Goal: Information Seeking & Learning: Learn about a topic

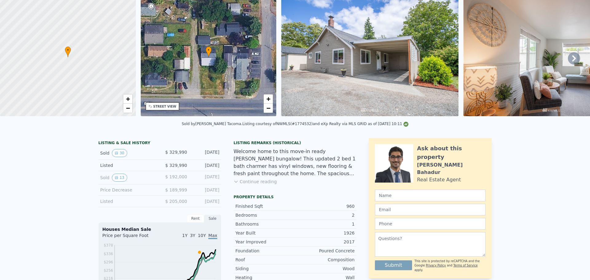
scroll to position [2, 0]
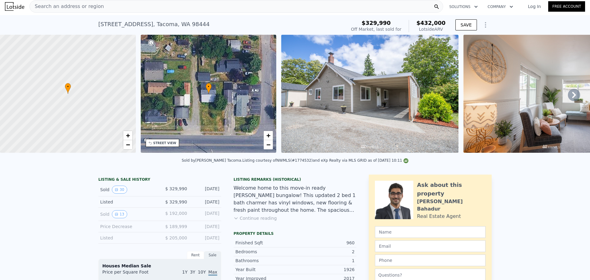
click at [363, 89] on img at bounding box center [369, 94] width 177 height 118
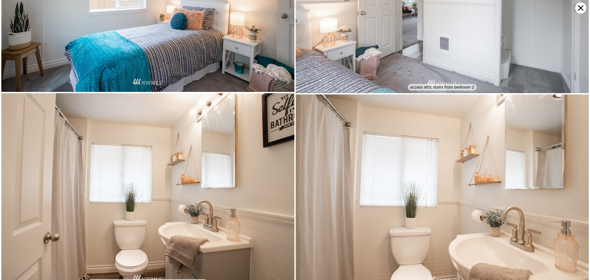
scroll to position [1560, 0]
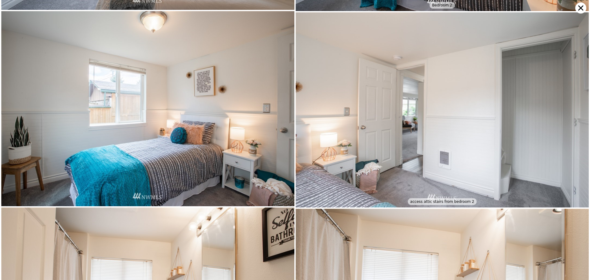
click at [582, 8] on icon at bounding box center [580, 7] width 11 height 11
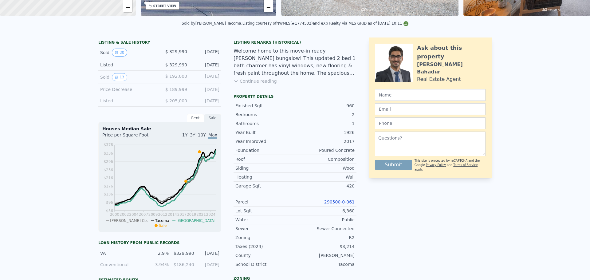
scroll to position [0, 0]
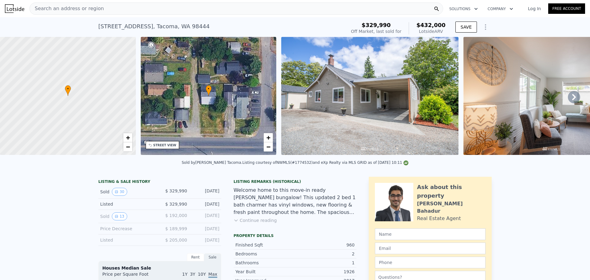
click at [207, 76] on div "• + −" at bounding box center [209, 96] width 136 height 118
click at [121, 82] on div at bounding box center [67, 96] width 163 height 142
click at [238, 74] on div "• + −" at bounding box center [209, 96] width 136 height 118
click at [563, 99] on img at bounding box center [551, 96] width 176 height 118
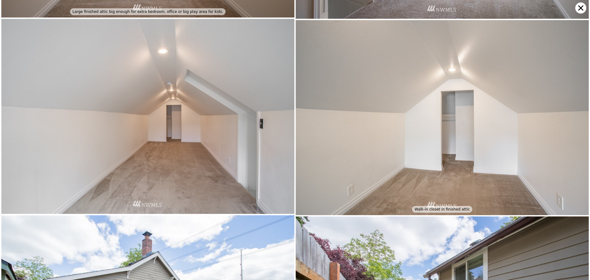
scroll to position [2143, 0]
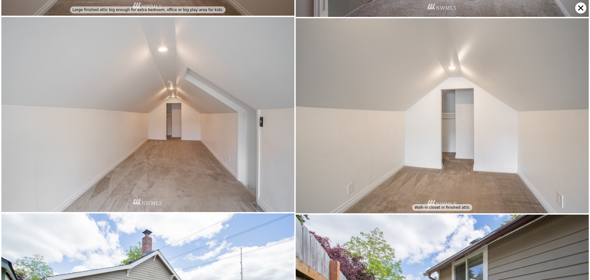
drag, startPoint x: 579, startPoint y: 9, endPoint x: 580, endPoint y: 2, distance: 6.8
click at [579, 9] on icon at bounding box center [580, 7] width 11 height 11
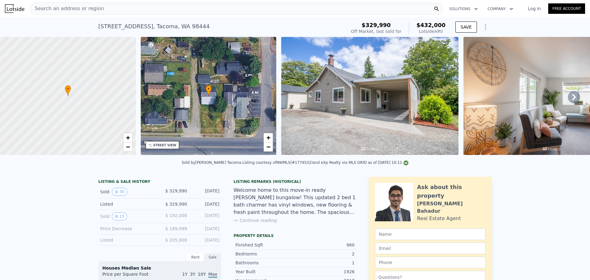
click at [68, 97] on div at bounding box center [67, 96] width 163 height 142
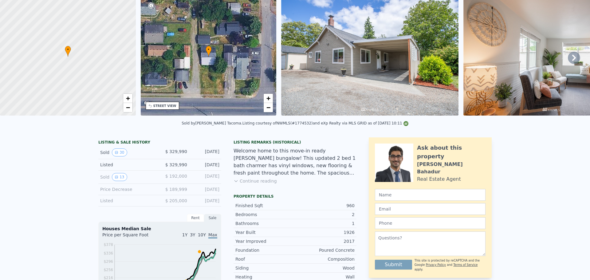
scroll to position [2, 0]
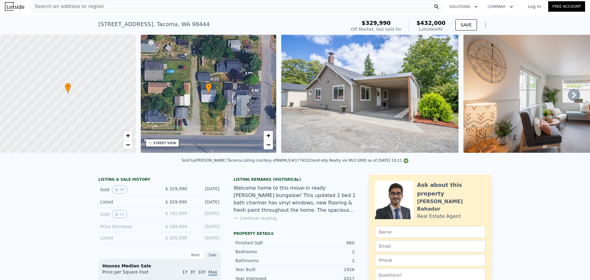
click at [72, 103] on div at bounding box center [67, 94] width 163 height 142
click at [83, 87] on div at bounding box center [67, 94] width 163 height 142
drag, startPoint x: 26, startPoint y: 131, endPoint x: 32, endPoint y: 124, distance: 9.3
click at [24, 126] on div at bounding box center [67, 94] width 163 height 142
drag, startPoint x: 88, startPoint y: 63, endPoint x: 81, endPoint y: 78, distance: 17.0
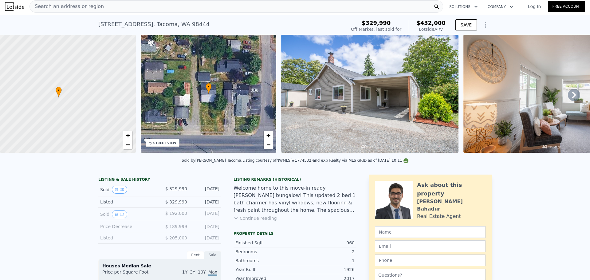
click at [91, 57] on div at bounding box center [67, 94] width 163 height 142
click at [71, 91] on div at bounding box center [67, 94] width 163 height 142
click at [132, 136] on link "+" at bounding box center [127, 135] width 9 height 9
drag, startPoint x: 104, startPoint y: 124, endPoint x: 129, endPoint y: 129, distance: 25.6
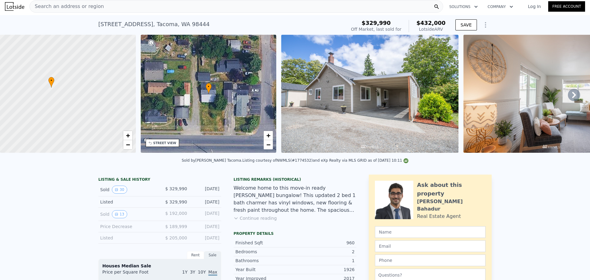
click at [115, 122] on div at bounding box center [67, 94] width 163 height 142
click at [130, 140] on link "+" at bounding box center [127, 135] width 9 height 9
click at [130, 137] on span "+" at bounding box center [128, 136] width 4 height 8
drag, startPoint x: 95, startPoint y: 91, endPoint x: 103, endPoint y: 105, distance: 15.9
click at [103, 105] on div at bounding box center [70, 98] width 163 height 142
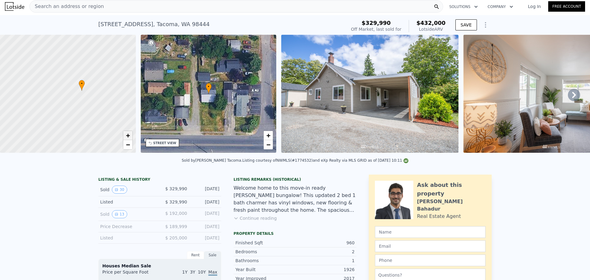
click at [128, 139] on link "+" at bounding box center [127, 135] width 9 height 9
drag, startPoint x: 101, startPoint y: 97, endPoint x: 92, endPoint y: 125, distance: 29.4
click at [92, 125] on div at bounding box center [67, 94] width 163 height 142
click at [128, 133] on span "+" at bounding box center [128, 136] width 4 height 8
drag, startPoint x: 92, startPoint y: 124, endPoint x: 80, endPoint y: 94, distance: 31.7
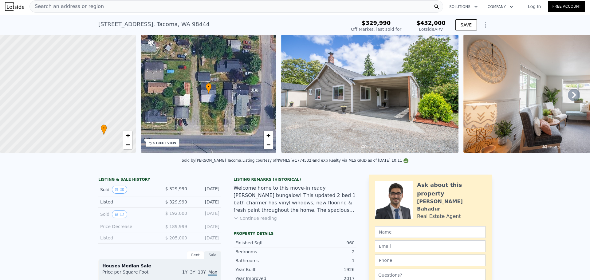
click at [80, 94] on div at bounding box center [67, 94] width 163 height 142
click at [130, 138] on span "+" at bounding box center [128, 136] width 4 height 8
drag, startPoint x: 101, startPoint y: 97, endPoint x: 90, endPoint y: 93, distance: 12.3
click at [90, 93] on icon at bounding box center [88, 97] width 6 height 11
click at [124, 137] on link "+" at bounding box center [127, 135] width 9 height 9
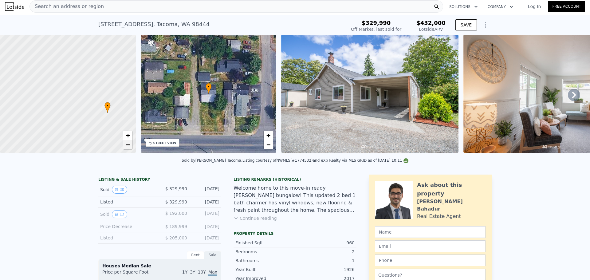
click at [130, 147] on span "−" at bounding box center [128, 145] width 4 height 8
drag, startPoint x: 111, startPoint y: 132, endPoint x: 100, endPoint y: 121, distance: 15.9
click at [100, 122] on div at bounding box center [67, 94] width 163 height 142
click at [132, 143] on link "−" at bounding box center [127, 144] width 9 height 9
drag, startPoint x: 51, startPoint y: 209, endPoint x: 116, endPoint y: 208, distance: 65.8
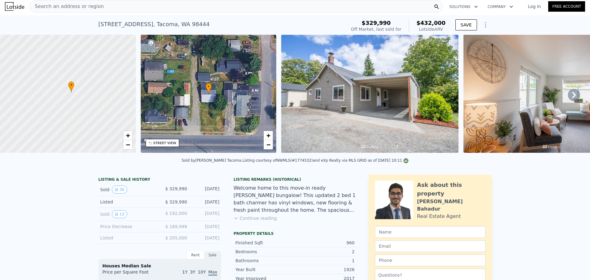
click at [226, 28] on div "[STREET_ADDRESS] Sold [DATE] for $329,990 (~ARV $432k )" at bounding box center [220, 26] width 245 height 17
drag, startPoint x: 208, startPoint y: 21, endPoint x: 71, endPoint y: 17, distance: 137.7
click at [71, 17] on div "[STREET_ADDRESS] Sold [DATE] for $329,990 (~ARV $432k ) $329,990 Off Market, la…" at bounding box center [295, 25] width 590 height 20
copy div "[STREET_ADDRESS]"
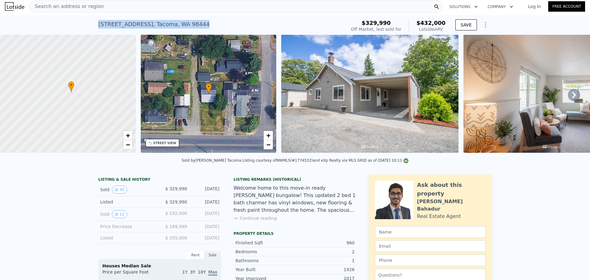
drag, startPoint x: 209, startPoint y: 20, endPoint x: 72, endPoint y: 22, distance: 137.1
click at [72, 22] on div "[STREET_ADDRESS] Sold [DATE] for $329,990 (~ARV $432k ) $329,990 Off Market, la…" at bounding box center [295, 25] width 590 height 20
copy div "[STREET_ADDRESS]"
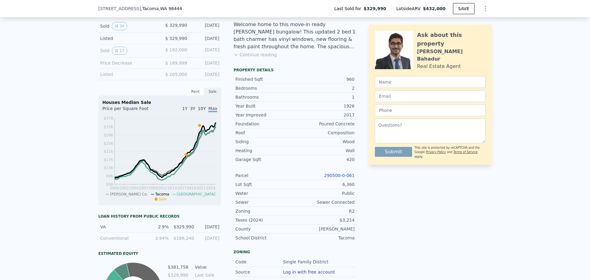
scroll to position [164, 0]
click at [303, 65] on div "Listing Remarks (Historical) Welcome home to this move-in ready [PERSON_NAME] b…" at bounding box center [295, 39] width 123 height 52
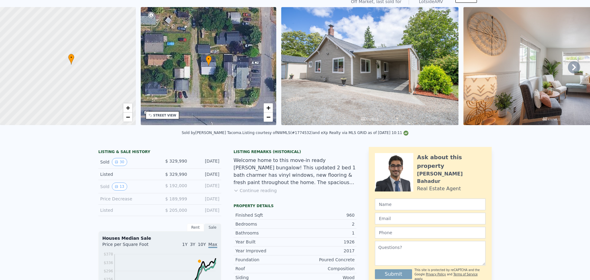
scroll to position [0, 0]
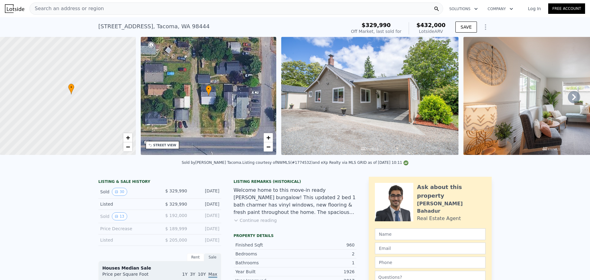
click at [149, 10] on div "Search an address or region" at bounding box center [236, 8] width 414 height 12
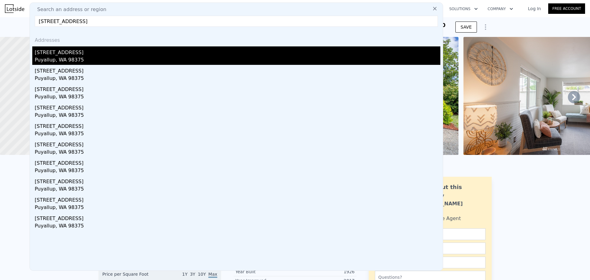
type input "[STREET_ADDRESS]"
click at [150, 60] on div "Puyallup, WA 98375" at bounding box center [238, 60] width 406 height 9
